Goal: Transaction & Acquisition: Purchase product/service

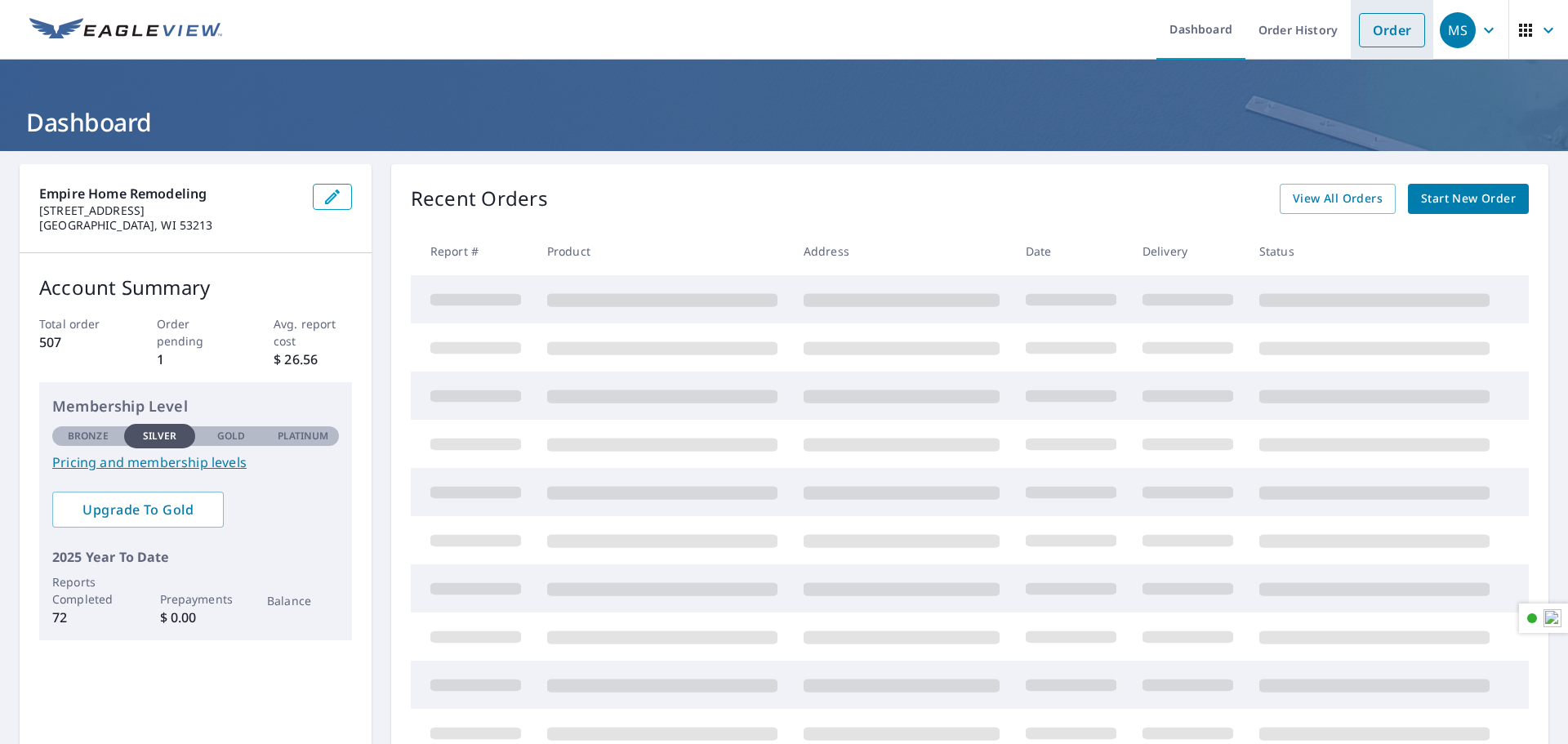
click at [1373, 29] on link "Order" at bounding box center [1392, 30] width 66 height 34
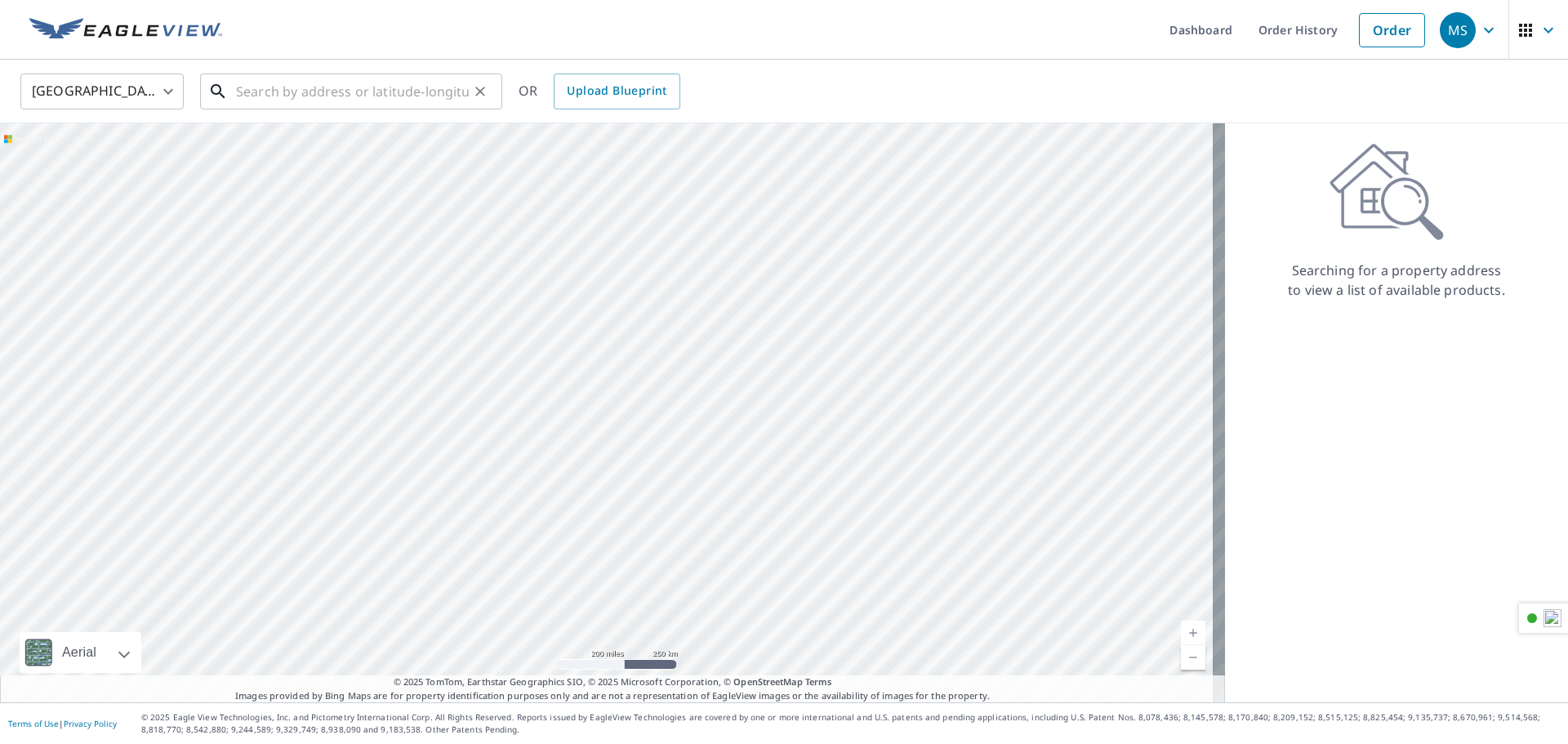
click at [272, 97] on input "text" at bounding box center [352, 92] width 233 height 46
paste input "[STREET_ADDRESS][PERSON_NAME]"
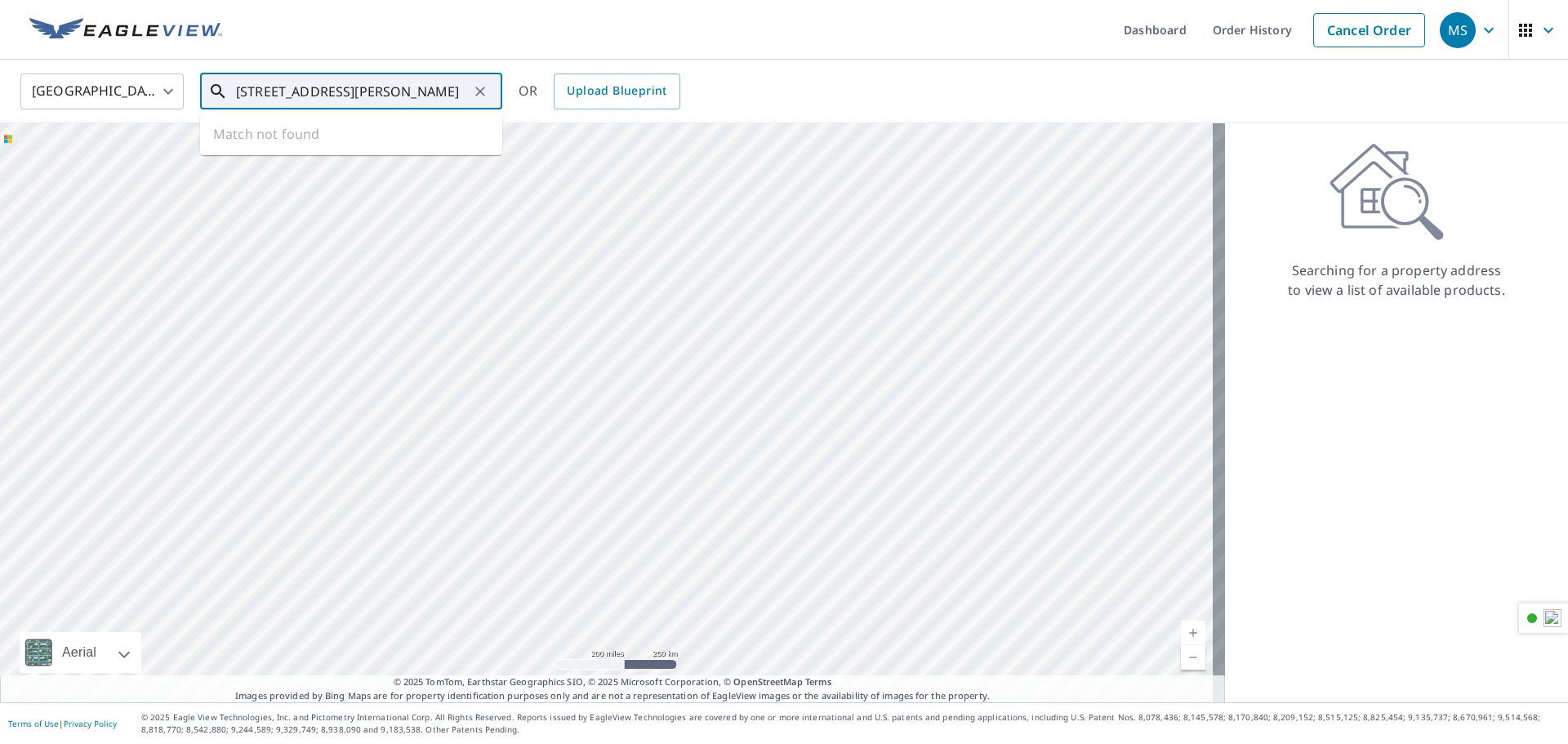
scroll to position [0, 48]
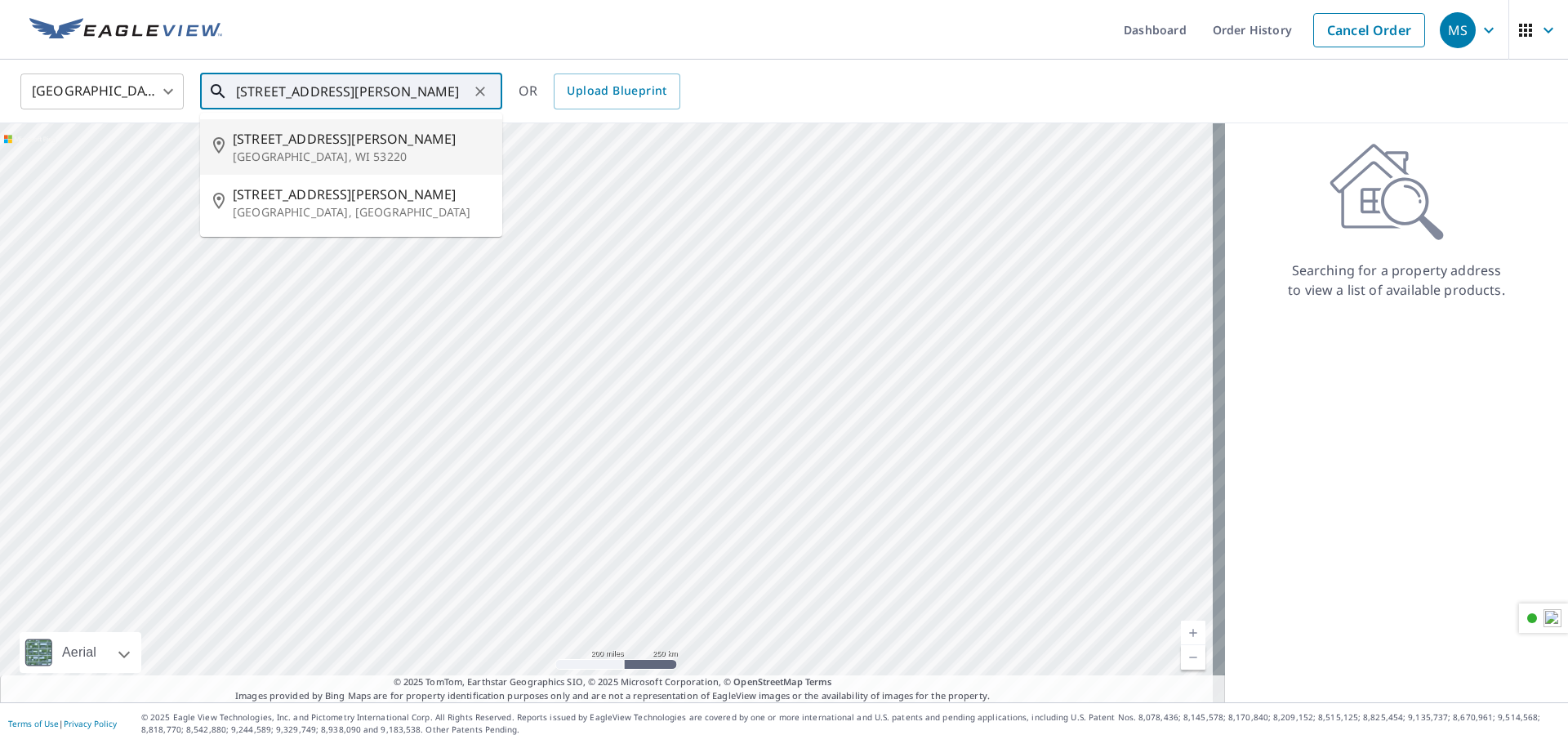
click at [325, 153] on p "[GEOGRAPHIC_DATA], WI 53220" at bounding box center [361, 157] width 257 height 16
type input "[STREET_ADDRESS][PERSON_NAME]"
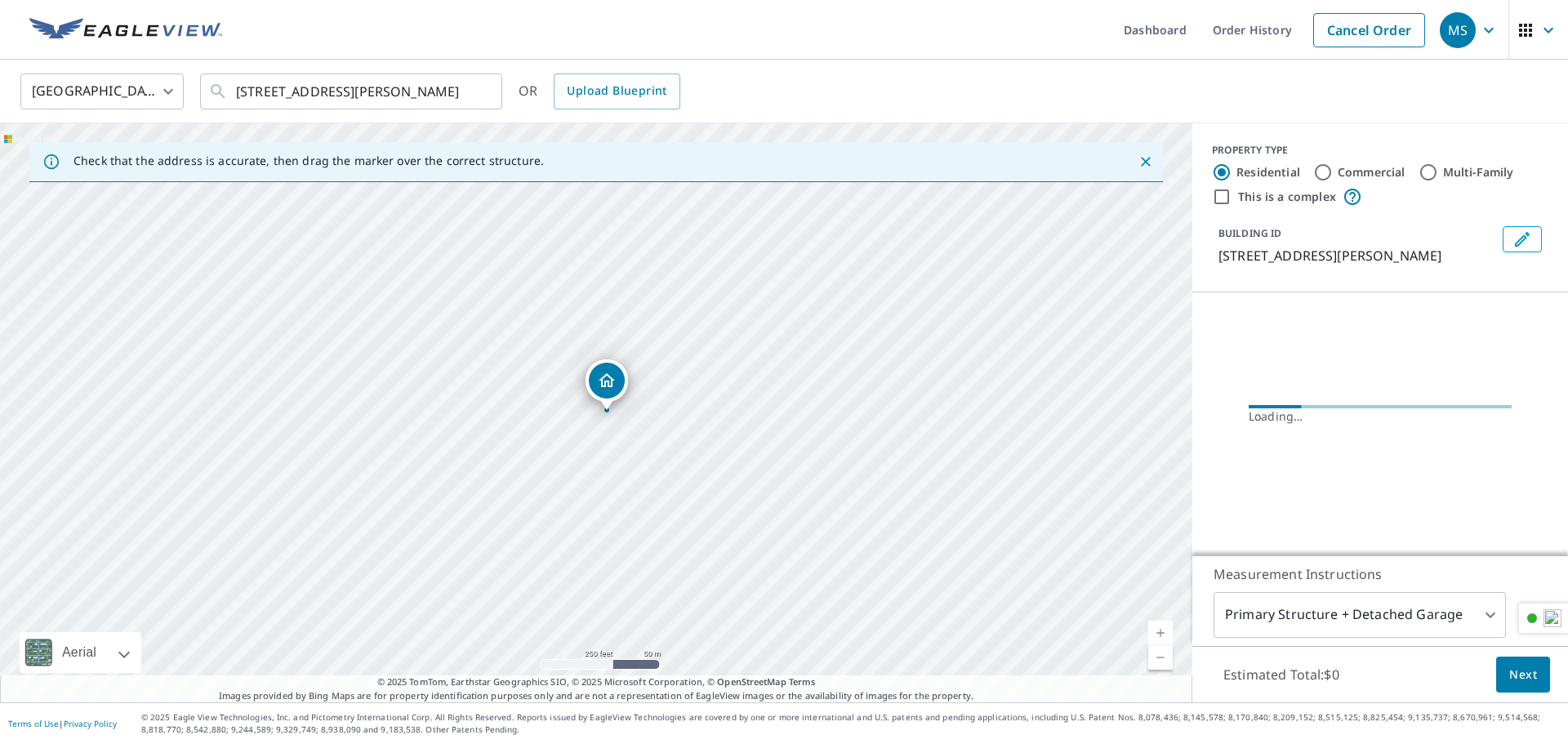
scroll to position [0, 0]
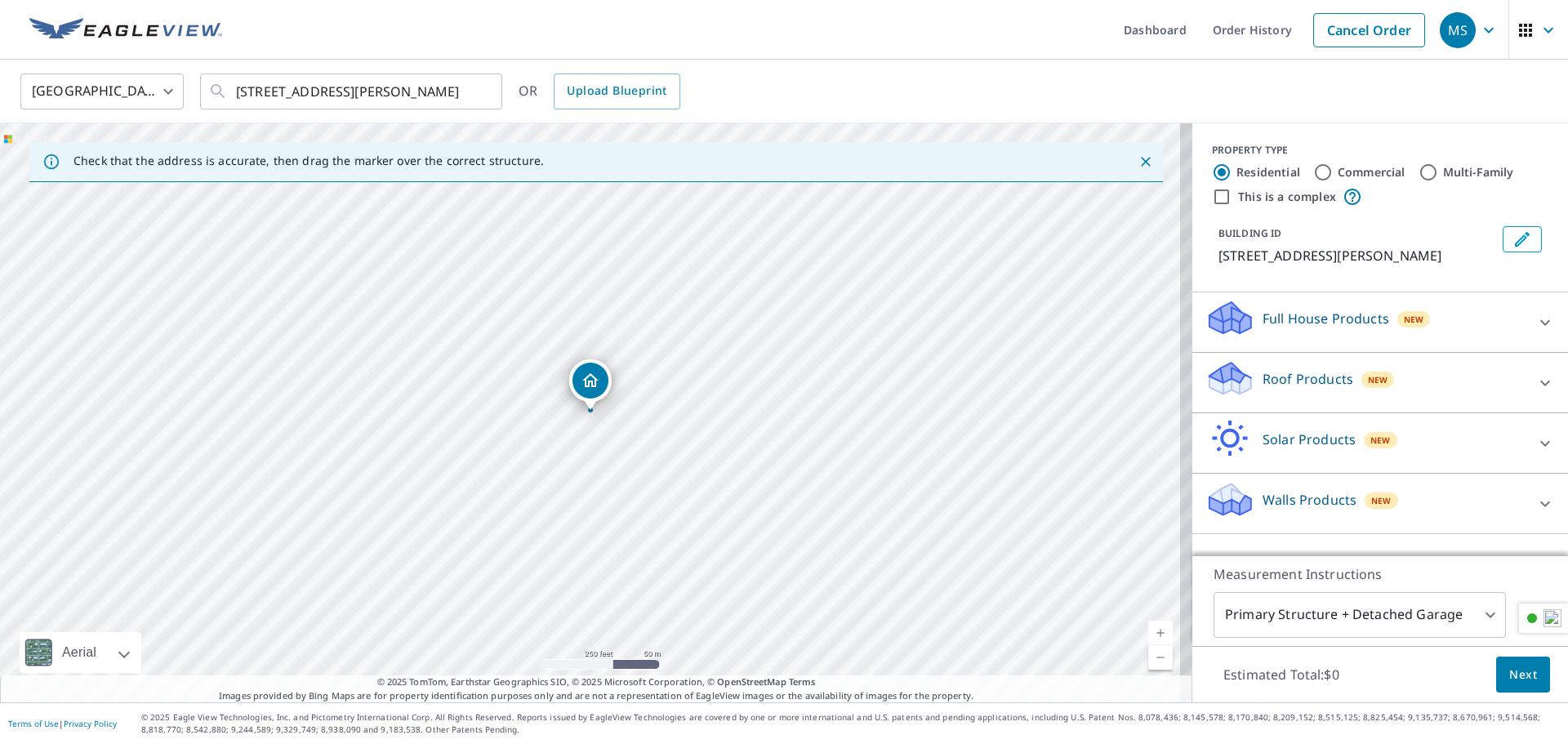
click at [1318, 406] on div "Roof Products New" at bounding box center [1365, 382] width 320 height 47
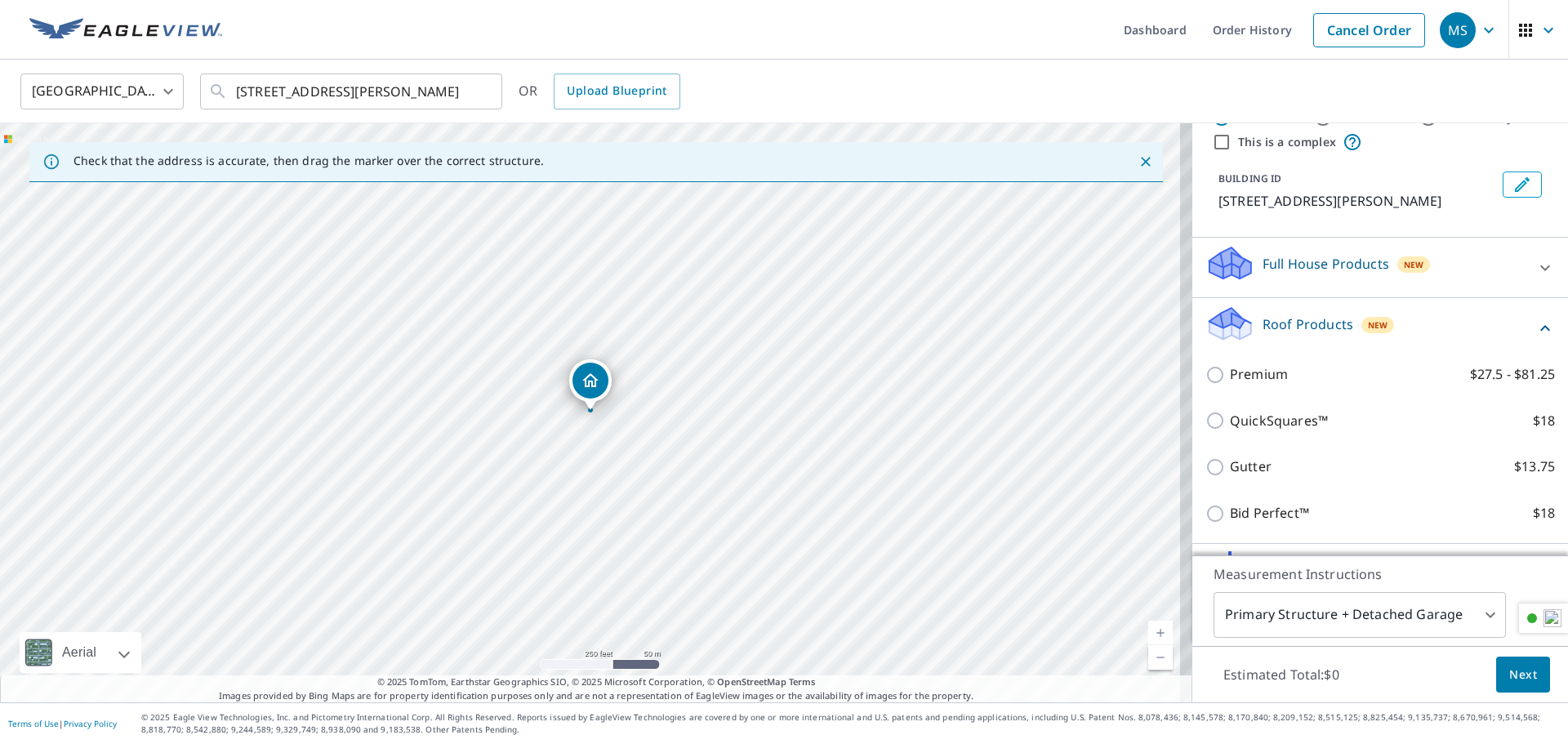
scroll to position [82, 0]
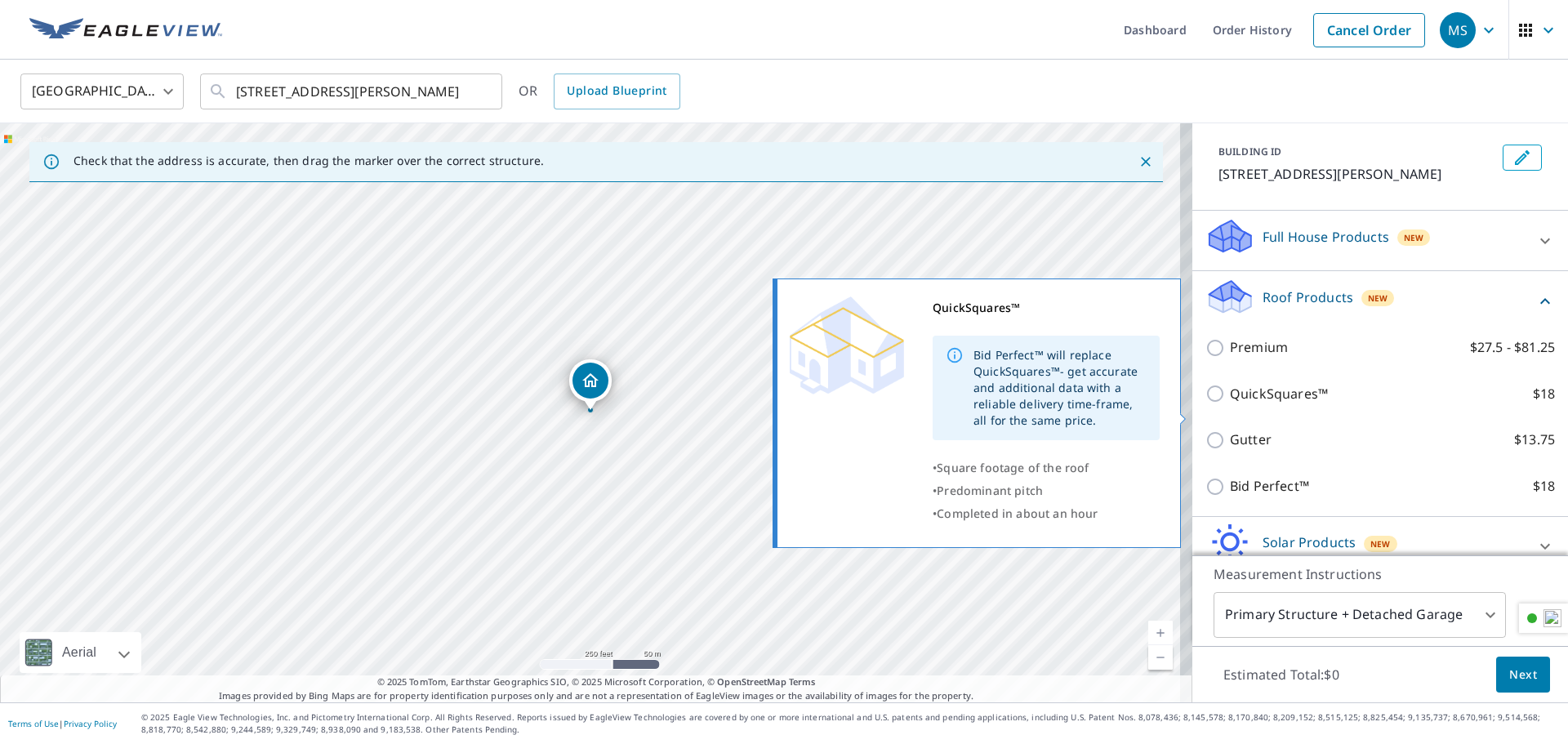
click at [1243, 404] on p "QuickSquares™" at bounding box center [1278, 394] width 98 height 20
click at [1229, 404] on input "QuickSquares™ $18" at bounding box center [1217, 394] width 25 height 20
checkbox input "true"
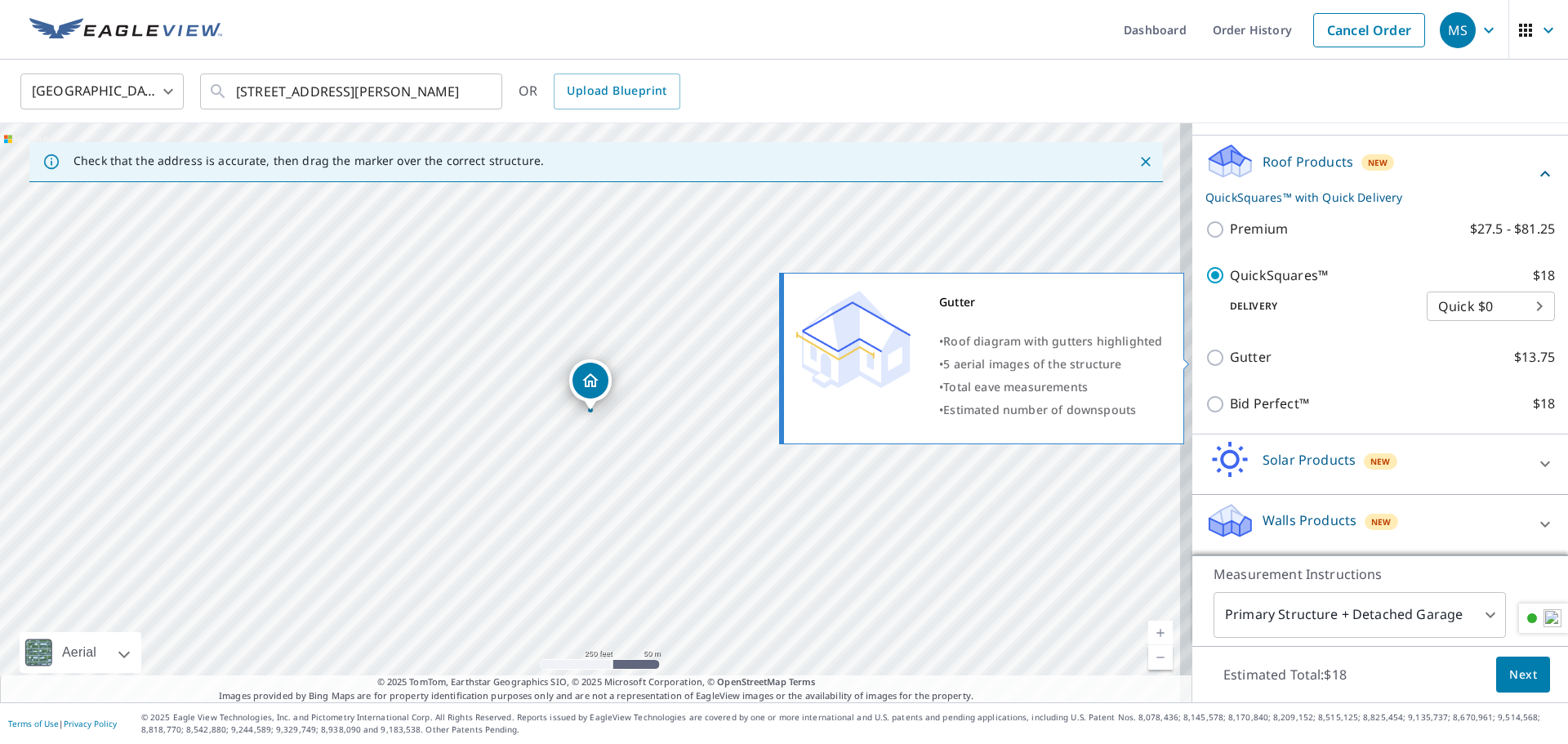
scroll to position [237, 0]
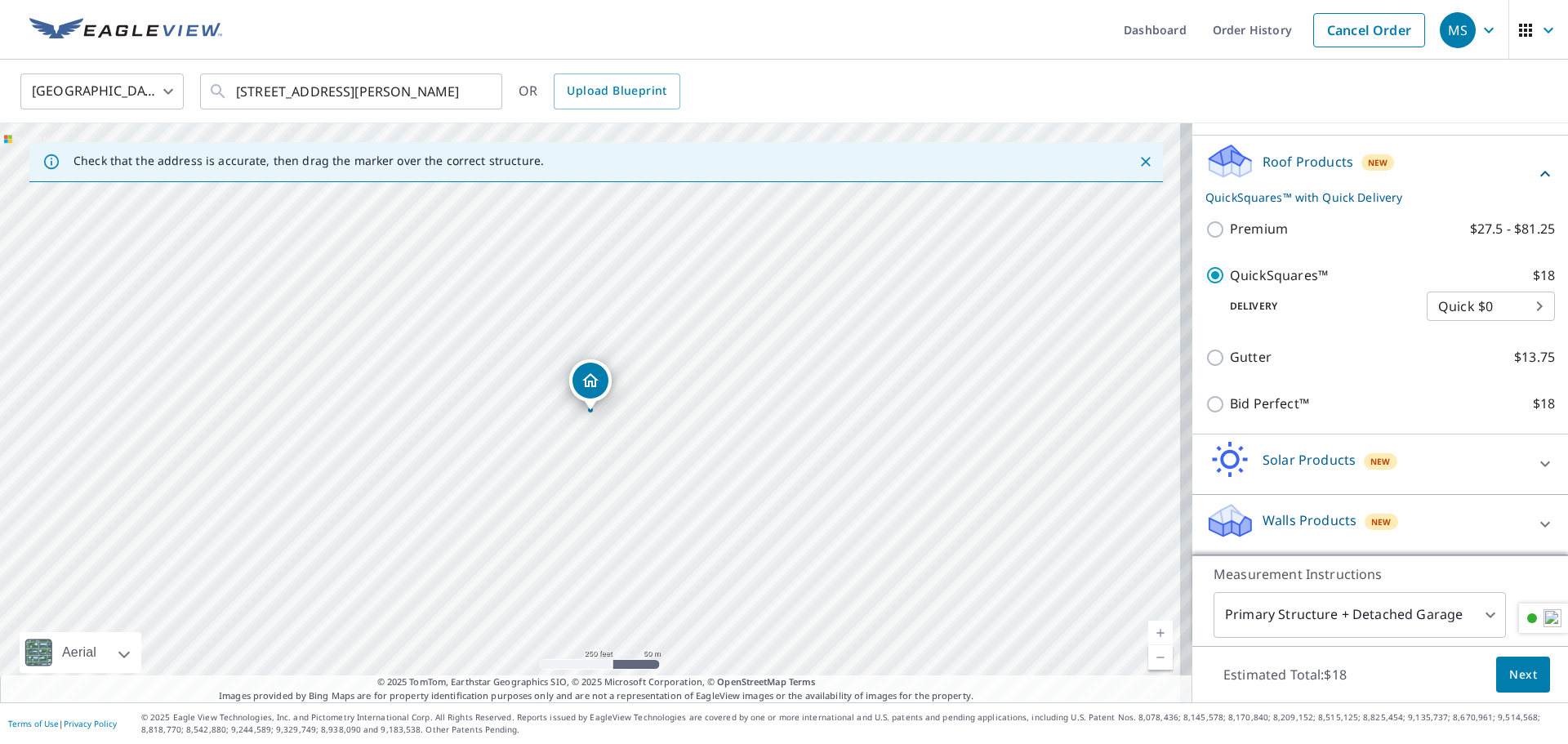
click at [1509, 669] on span "Next" at bounding box center [1523, 675] width 28 height 20
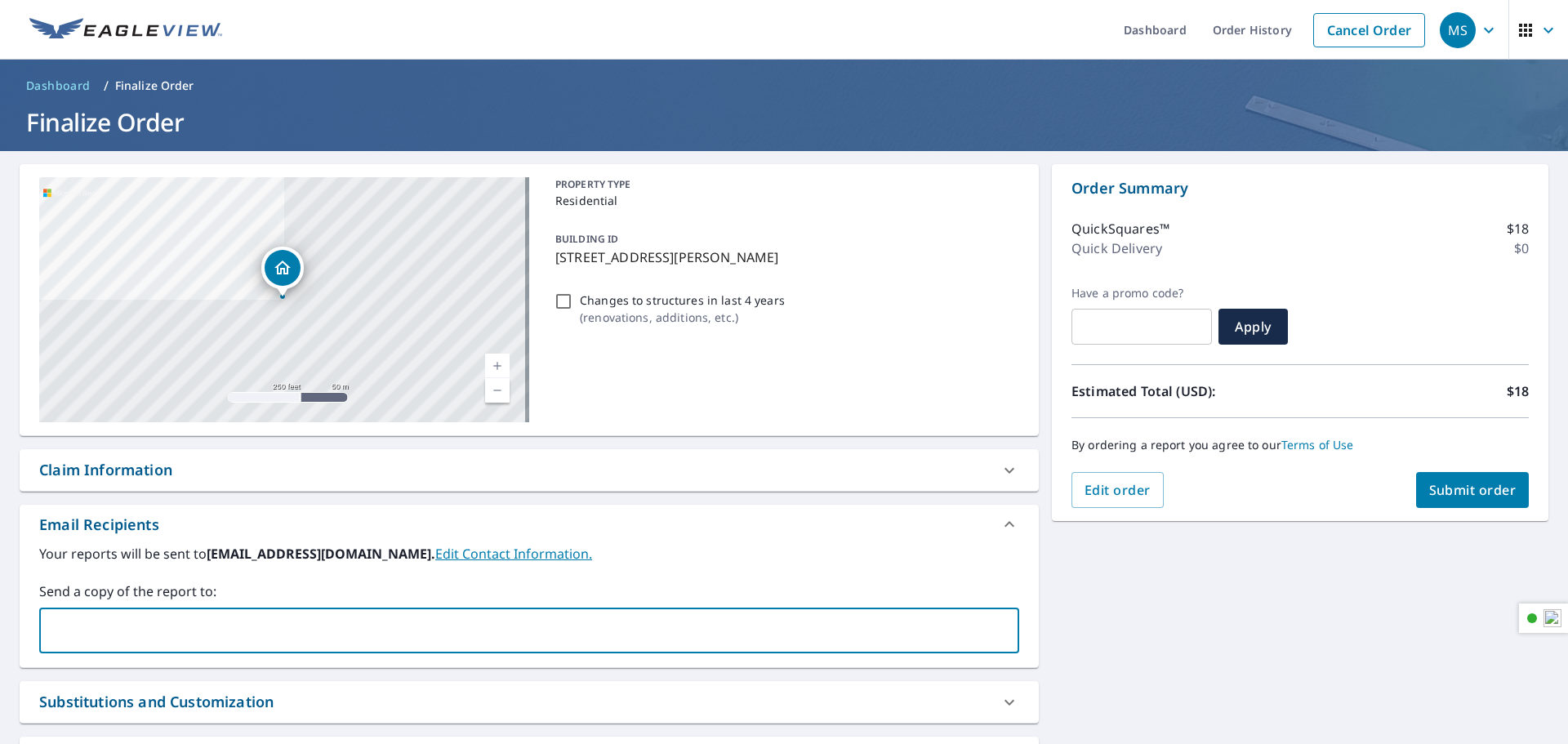
click at [241, 643] on input "text" at bounding box center [517, 630] width 940 height 31
type input "[EMAIL_ADDRESS][DOMAIN_NAME]"
click at [1479, 502] on button "Submit order" at bounding box center [1473, 490] width 114 height 36
